Goal: Information Seeking & Learning: Find specific fact

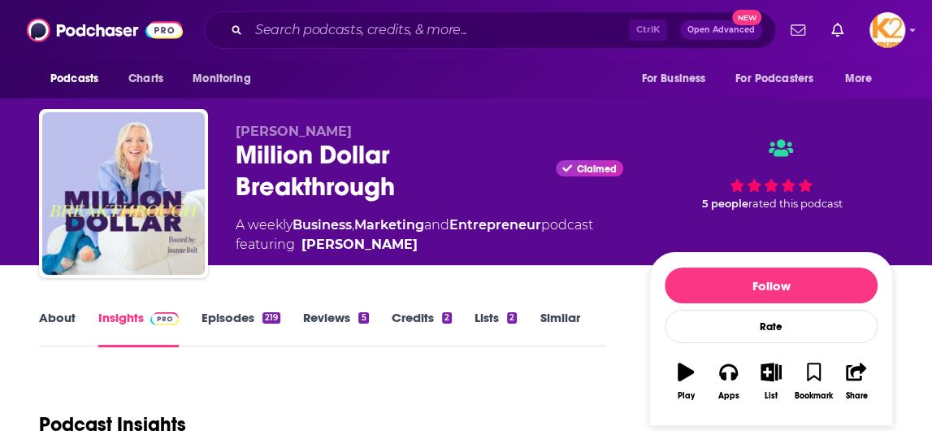
click at [223, 20] on div "Ctrl K Open Advanced New" at bounding box center [490, 29] width 572 height 37
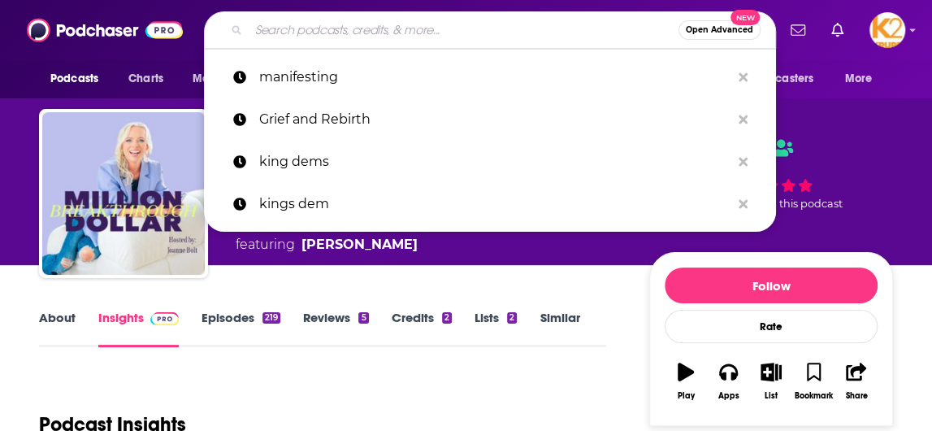
click at [342, 35] on input "Search podcasts, credits, & more..." at bounding box center [464, 30] width 430 height 26
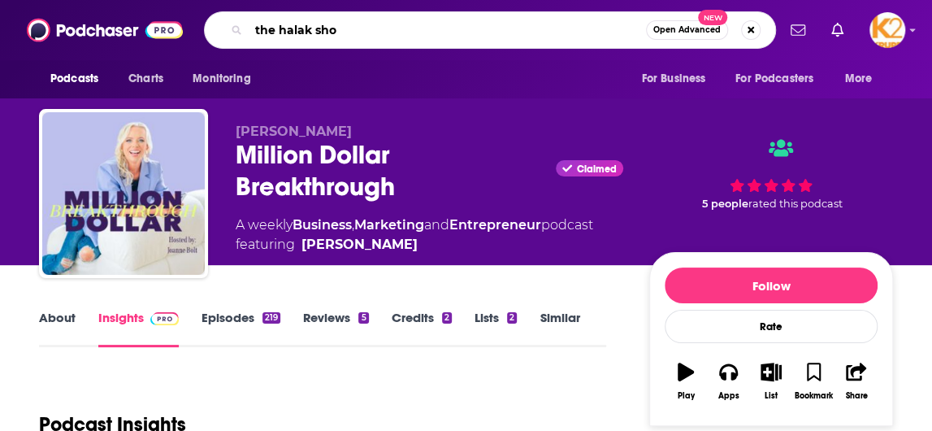
type input "the [DEMOGRAPHIC_DATA] show"
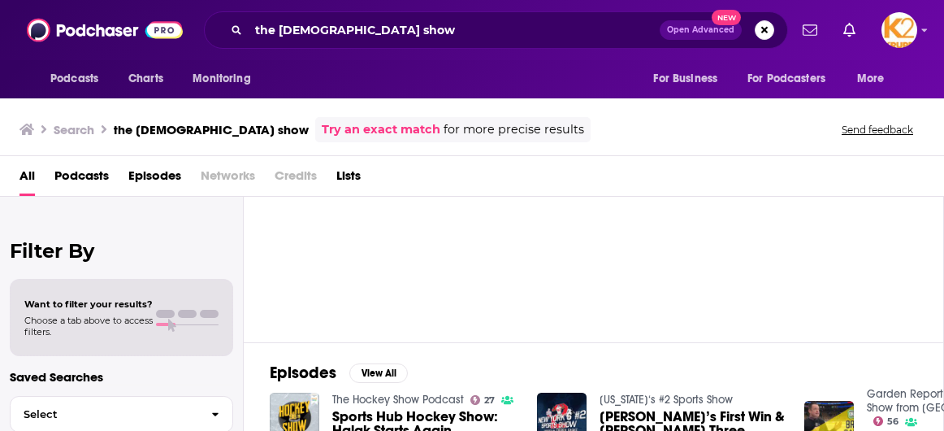
scroll to position [244, 0]
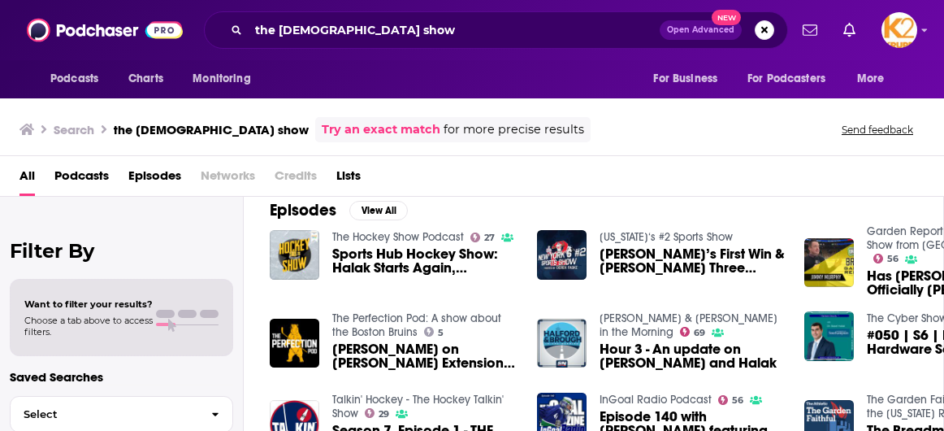
click at [23, 222] on div "Filter By Want to filter your results? Choose a tab above to access filters. Sa…" at bounding box center [122, 412] width 244 height 431
click at [352, 32] on input "the [DEMOGRAPHIC_DATA] show" at bounding box center [454, 30] width 411 height 26
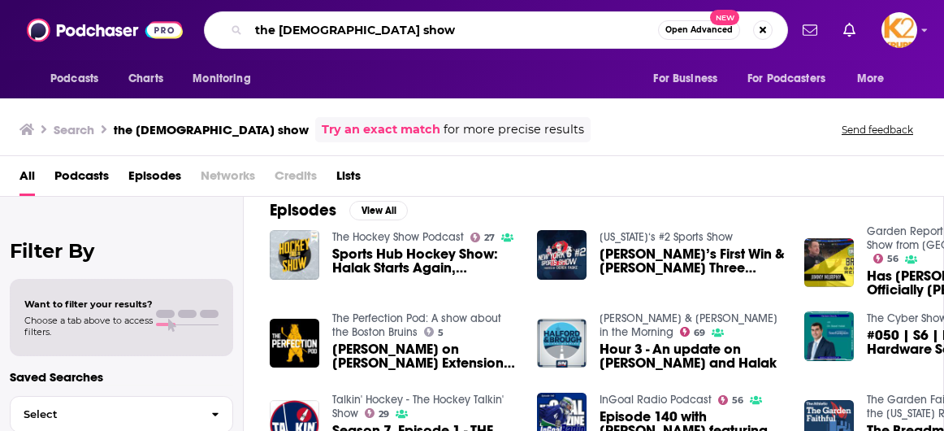
click at [352, 32] on input "the [DEMOGRAPHIC_DATA] show" at bounding box center [453, 30] width 409 height 26
paste input "The Halak S"
type input "The Halak Show"
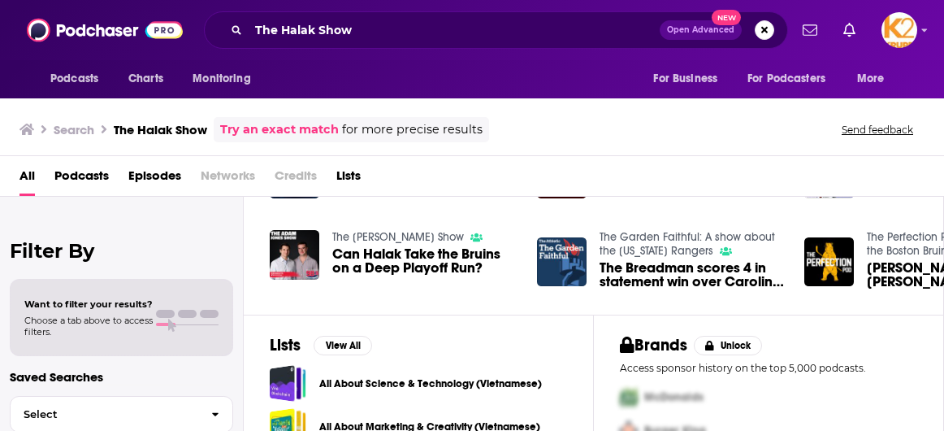
scroll to position [474, 0]
